Goal: Complete application form

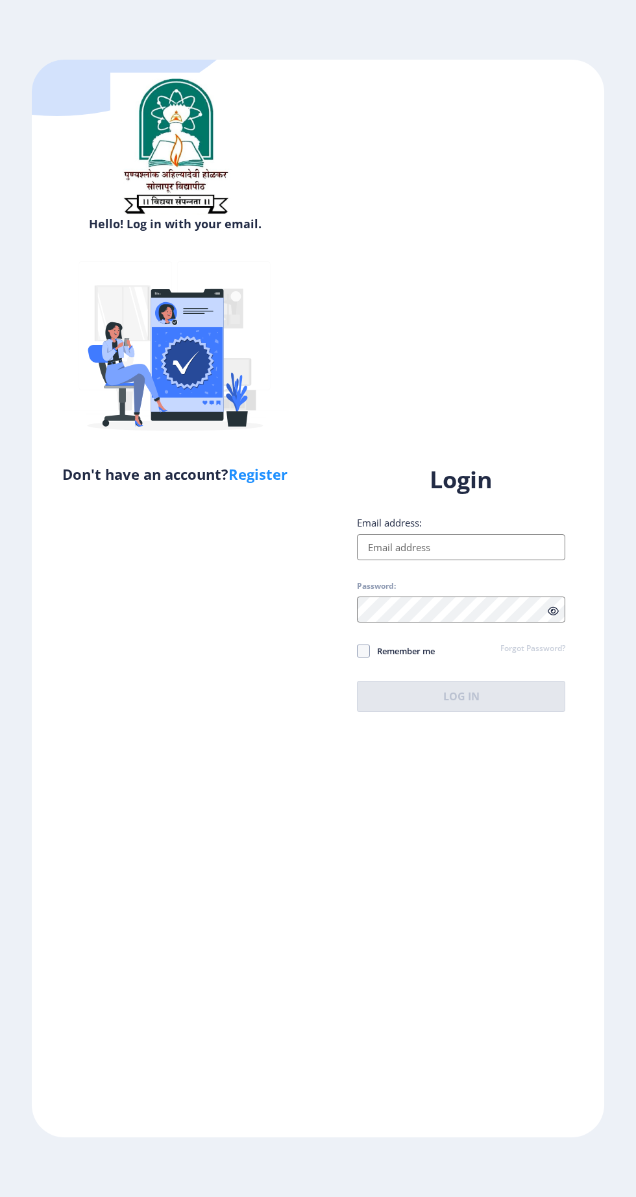
click at [481, 560] on input "Email address:" at bounding box center [461, 548] width 208 height 26
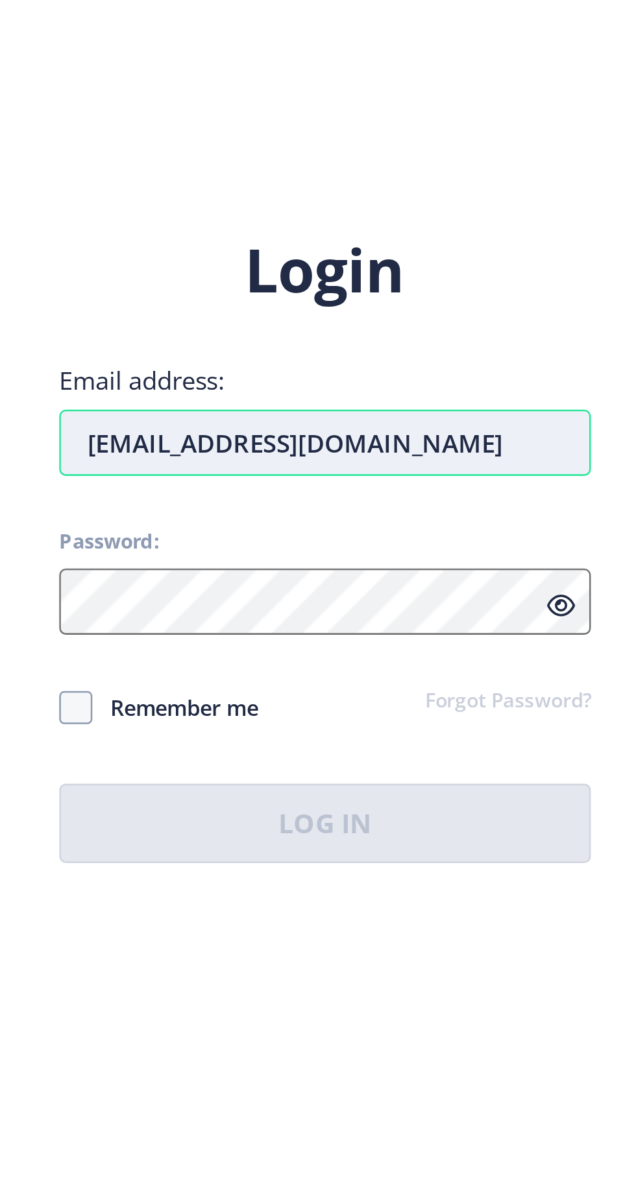
type input "[EMAIL_ADDRESS][DOMAIN_NAME]"
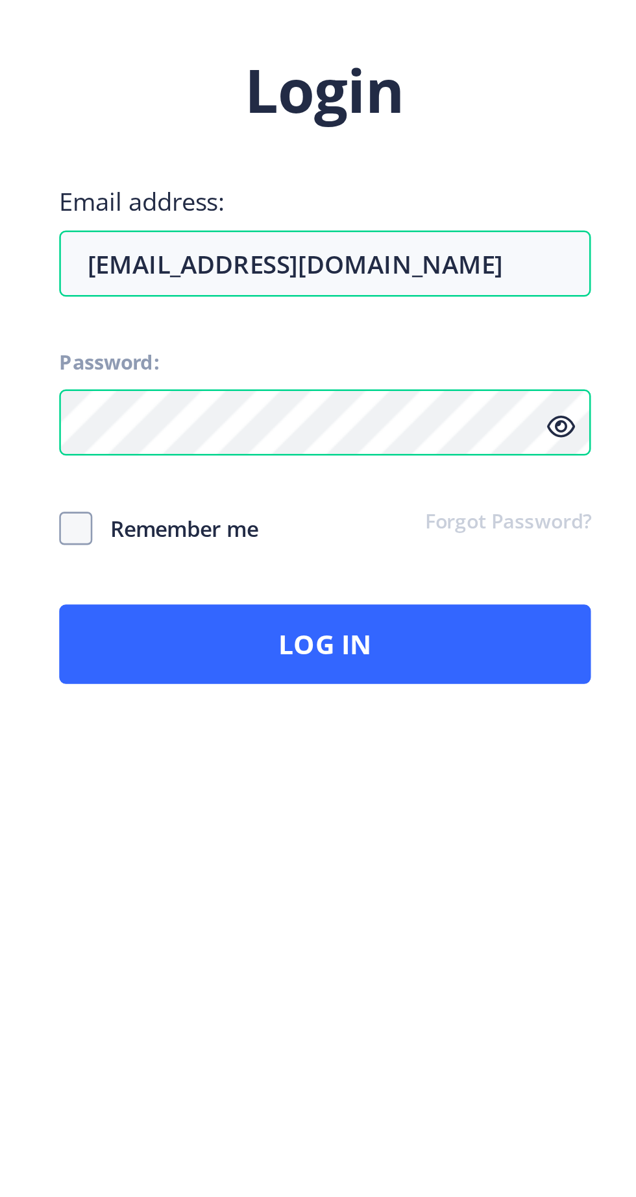
click at [410, 659] on span "Remember me" at bounding box center [402, 651] width 65 height 16
click at [357, 651] on input "Remember me" at bounding box center [357, 651] width 1 height 1
checkbox input "true"
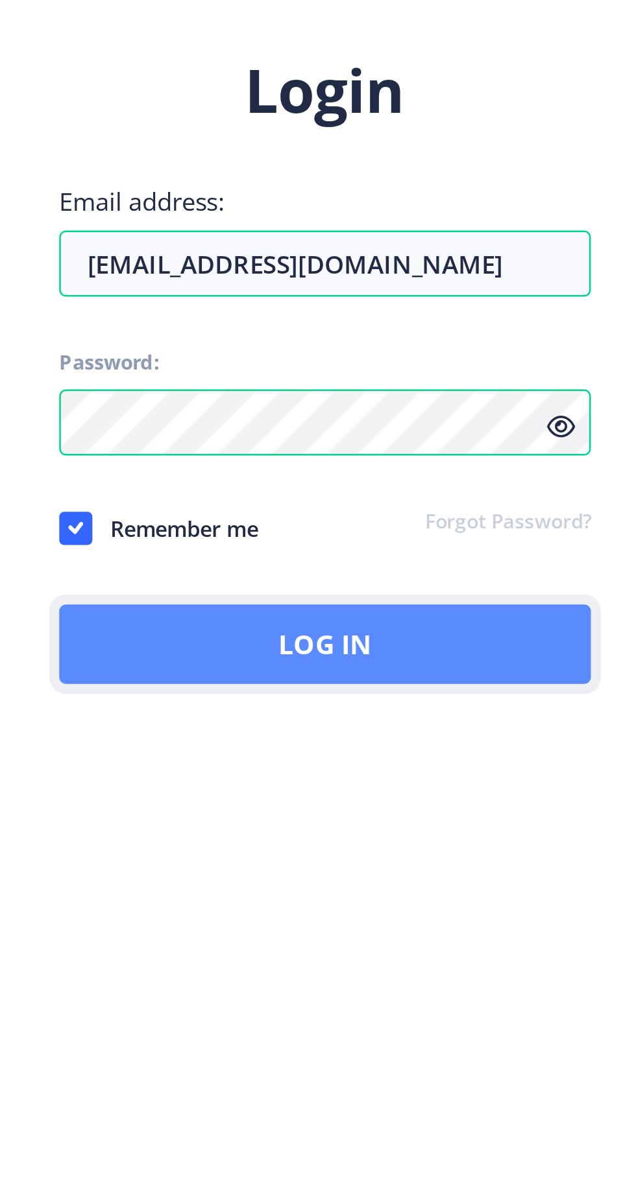
click at [498, 712] on button "Log In" at bounding box center [461, 696] width 208 height 31
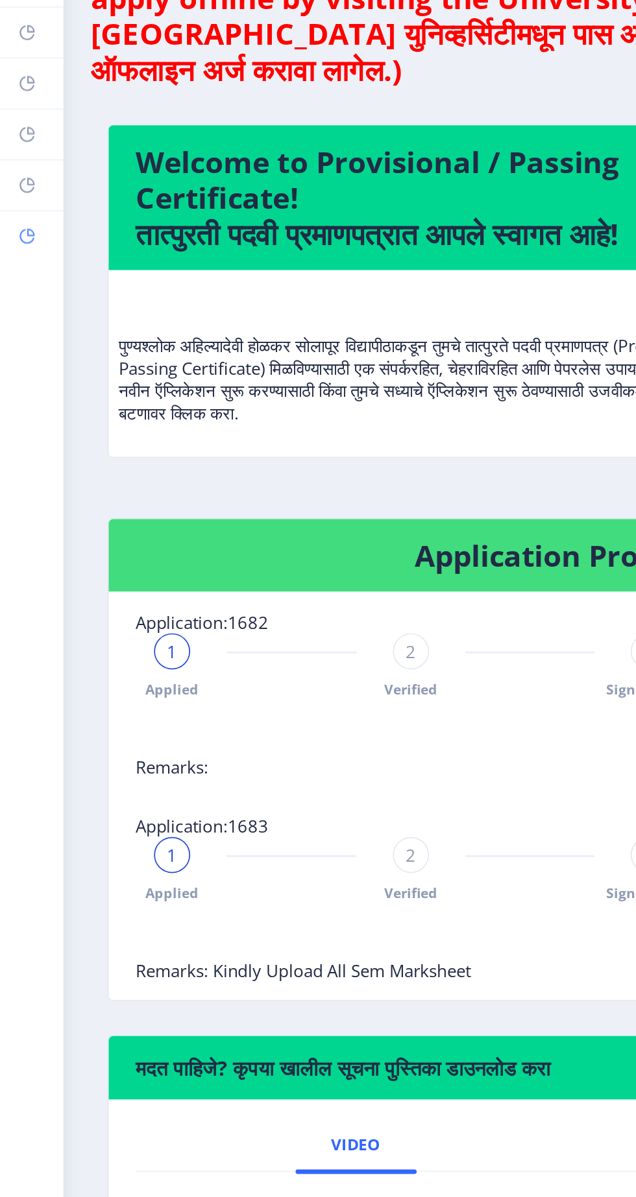
click at [12, 234] on rect at bounding box center [15, 233] width 10 height 10
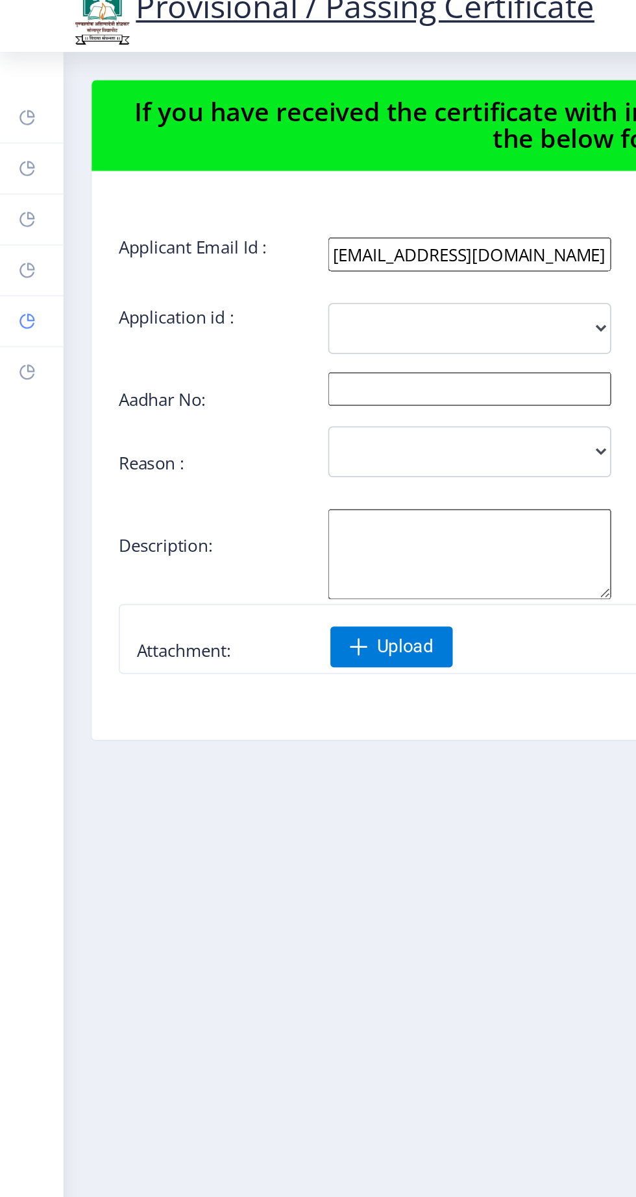
click at [13, 207] on rect at bounding box center [15, 203] width 10 height 10
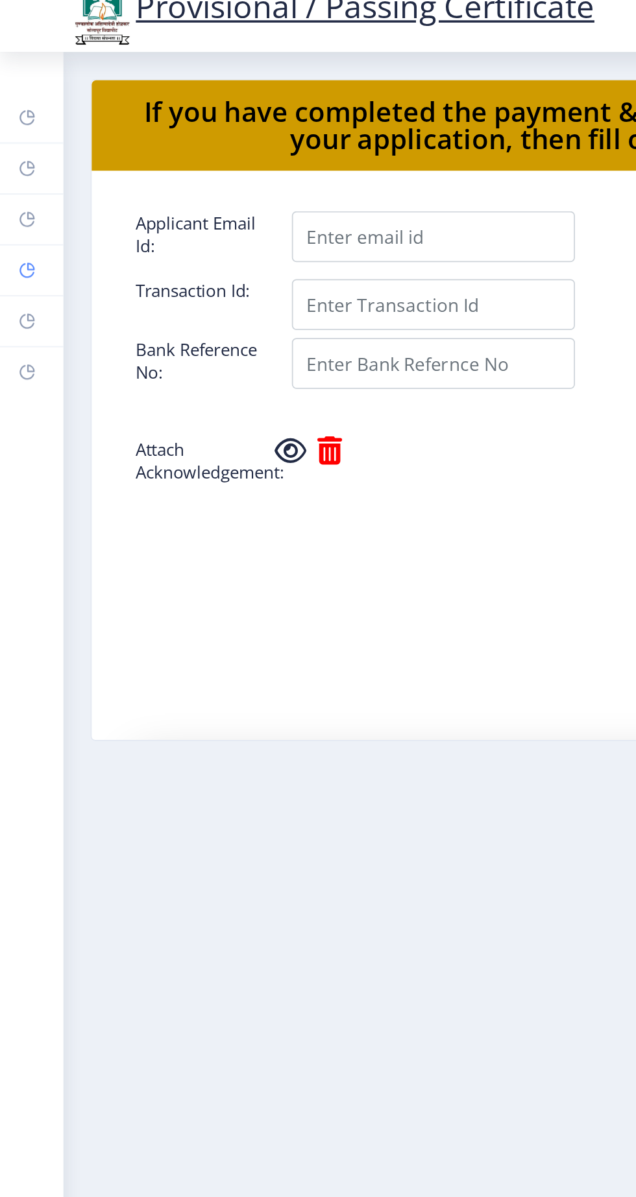
click at [11, 175] on rect at bounding box center [15, 174] width 10 height 10
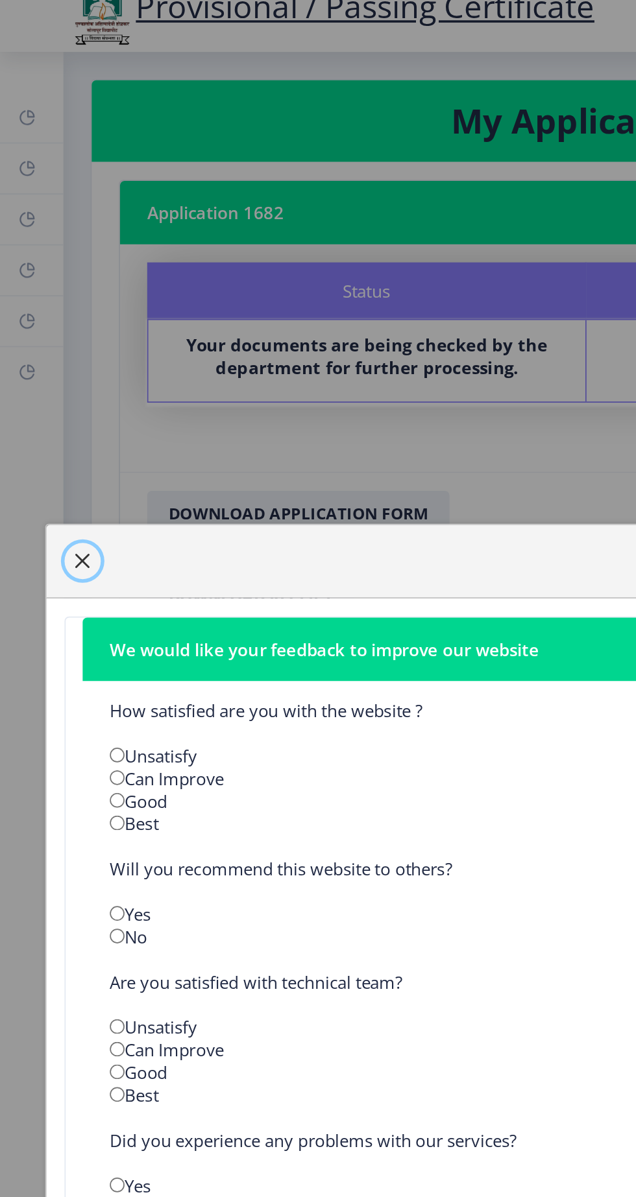
click at [42, 341] on span "button" at bounding box center [47, 341] width 10 height 10
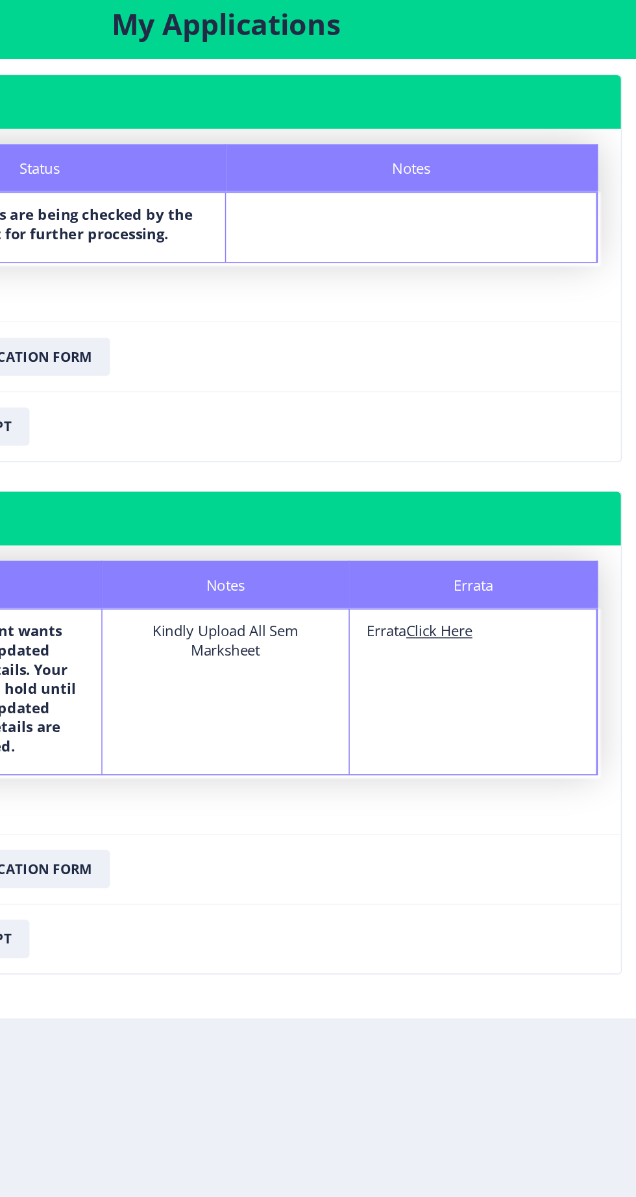
click at [488, 502] on u "Click Here" at bounding box center [480, 499] width 45 height 13
select select "Grade A+"
select select "Regular"
select select "None"
select select "2021"
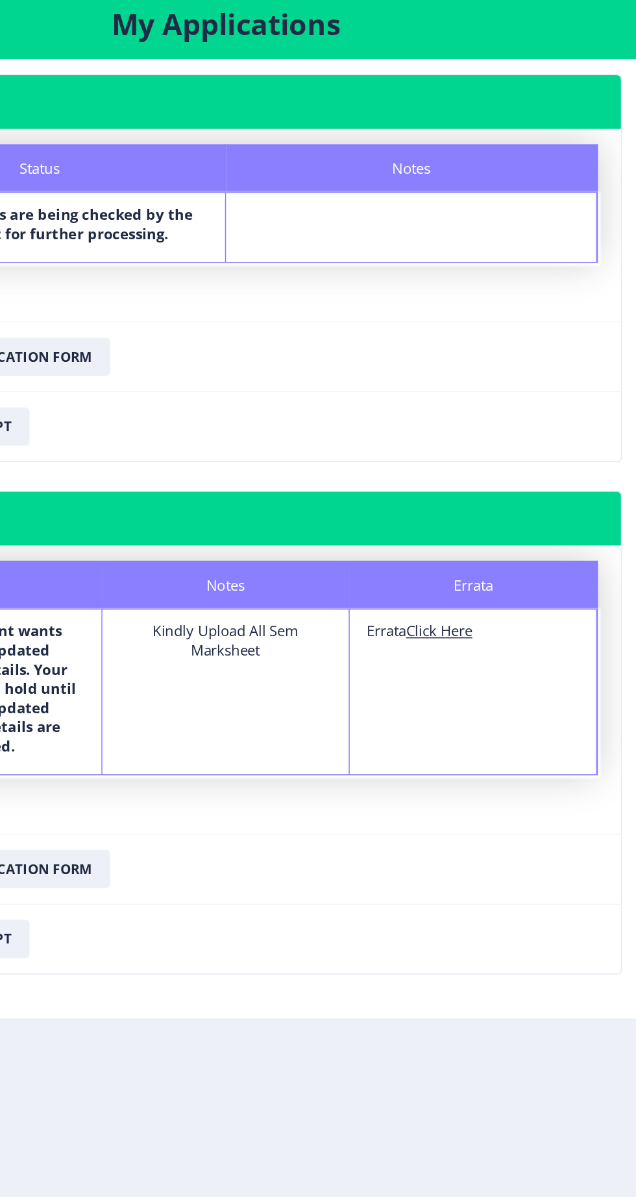
select select "March"
select select "Semester"
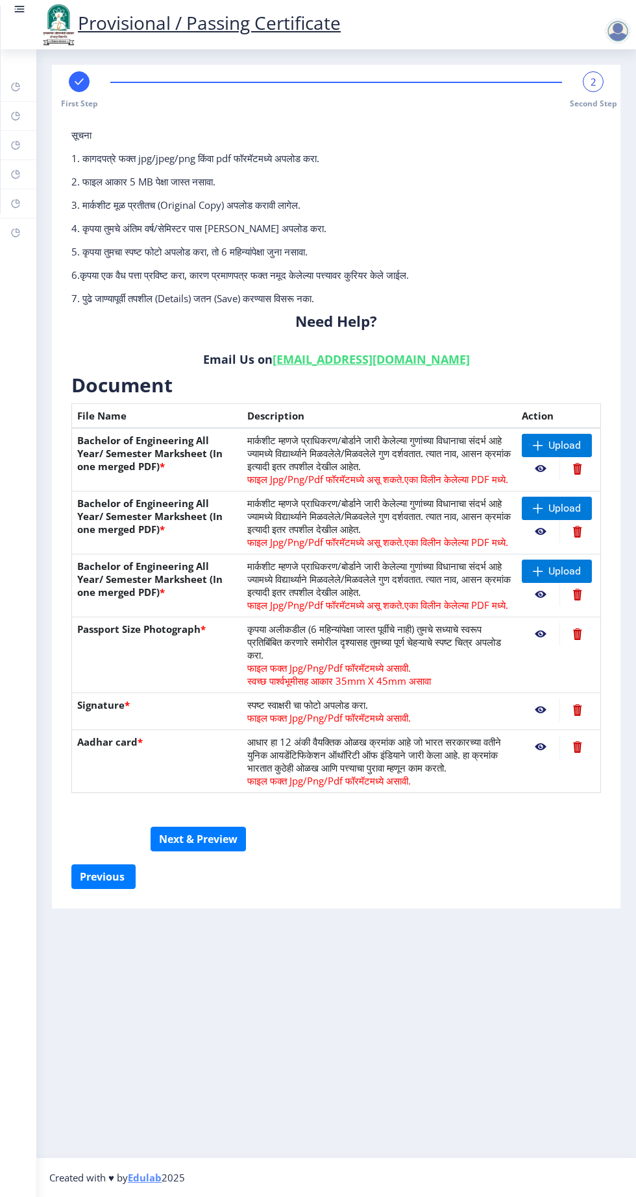
click at [616, 34] on div at bounding box center [618, 31] width 26 height 26
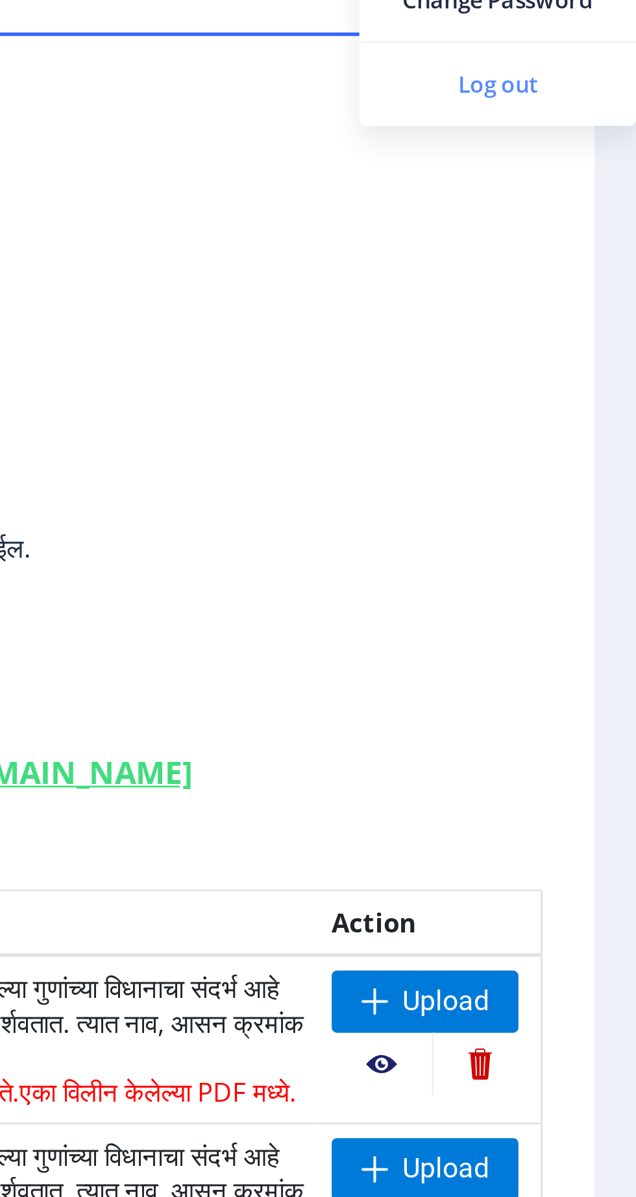
click at [587, 106] on span "Log out" at bounding box center [583, 101] width 83 height 16
